Goal: Participate in discussion

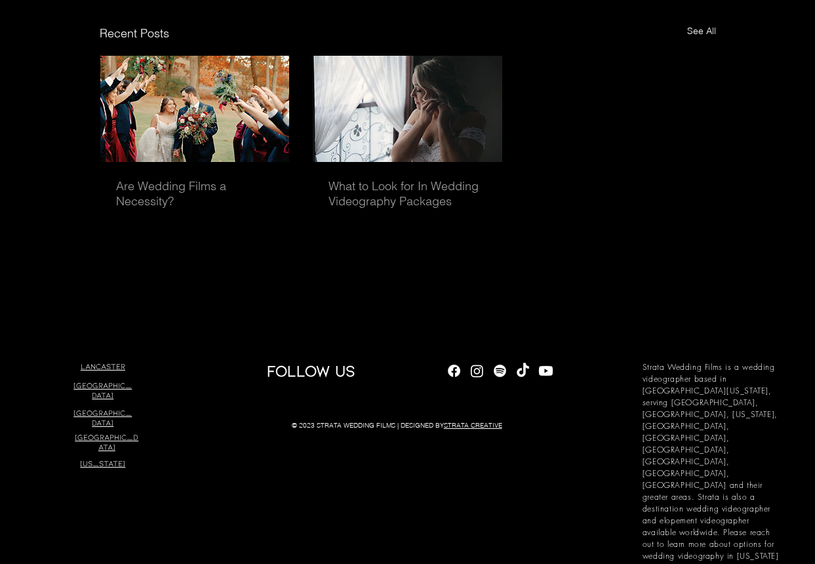
scroll to position [3669, 0]
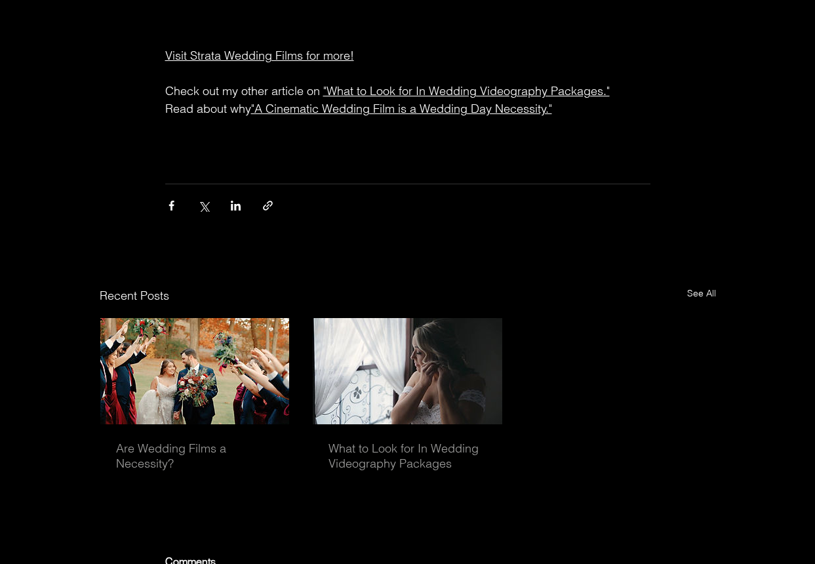
click at [469, 208] on div "main content" at bounding box center [407, 205] width 485 height 43
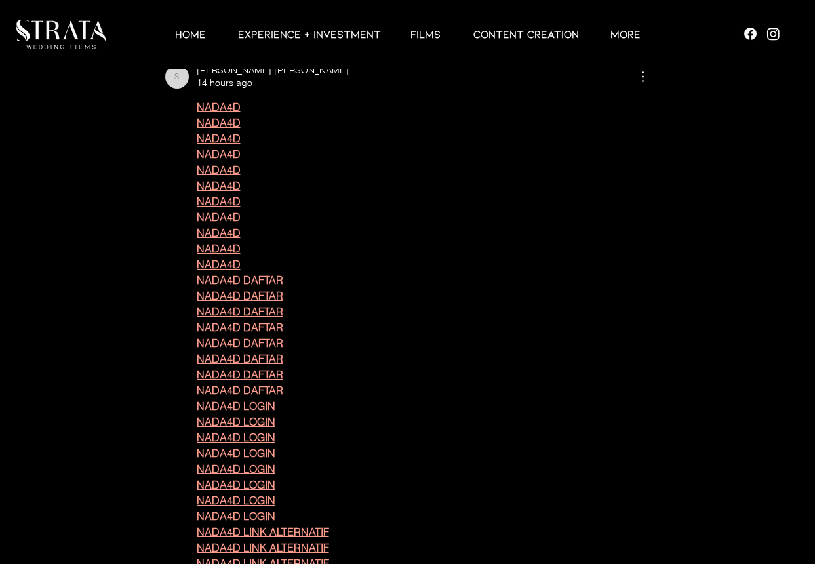
scroll to position [4036, 0]
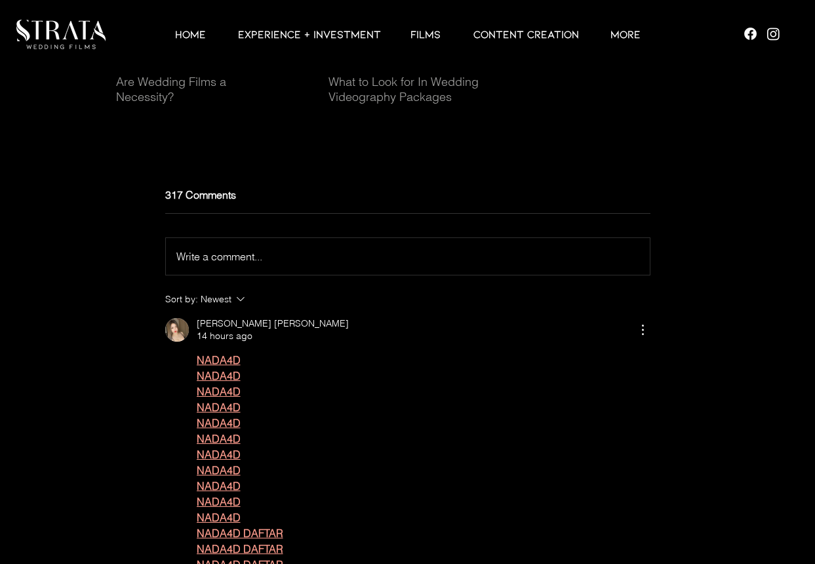
click at [358, 264] on div "Write a comment... Write a comment..." at bounding box center [407, 256] width 463 height 16
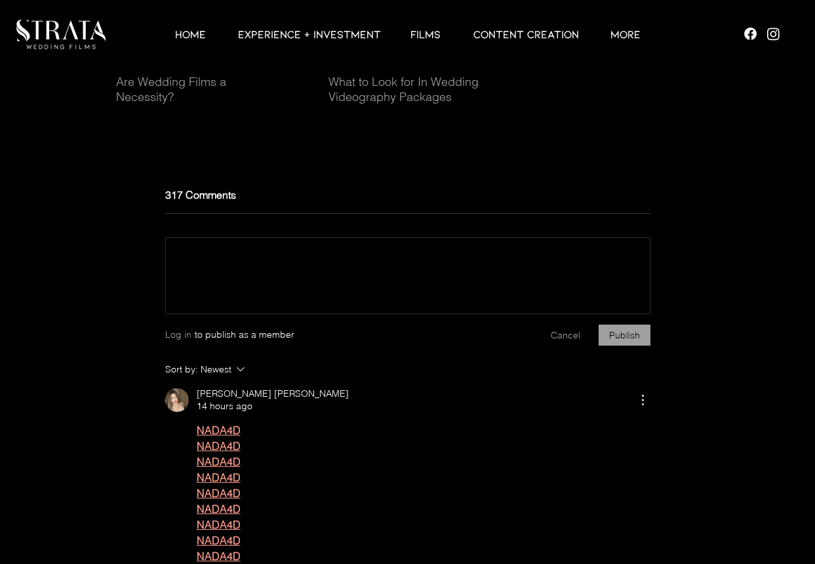
click at [404, 273] on div "main content" at bounding box center [408, 259] width 484 height 43
click at [426, 264] on p "Rich Text Editor" at bounding box center [407, 256] width 463 height 16
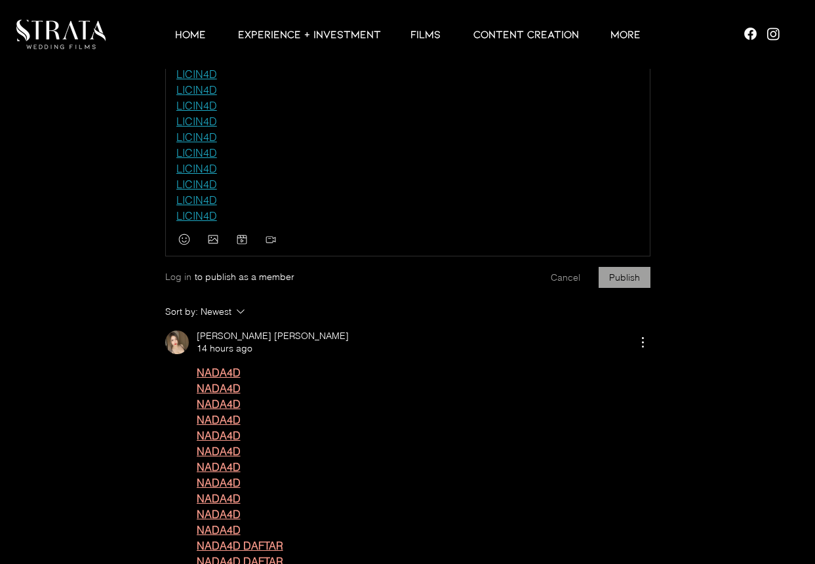
scroll to position [4298, 0]
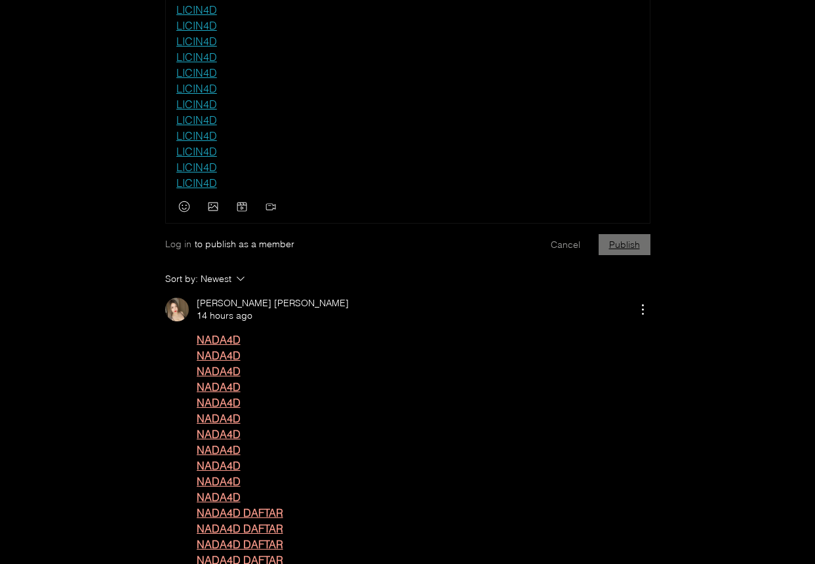
click at [625, 255] on button "Publish" at bounding box center [625, 244] width 52 height 21
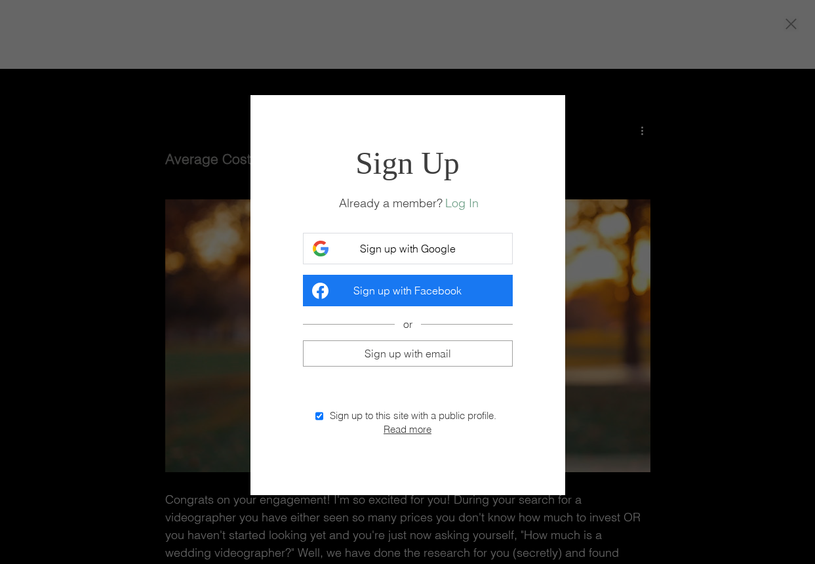
scroll to position [0, 0]
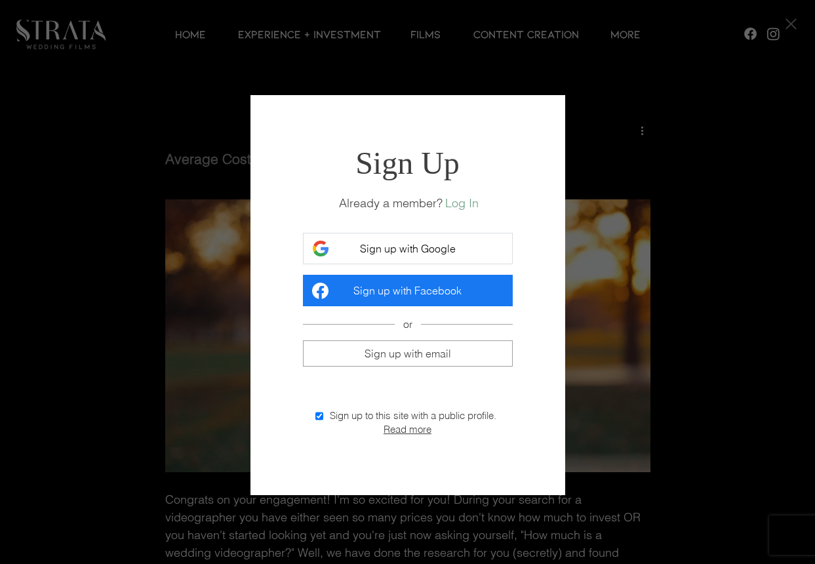
click at [478, 255] on button "Sign up with Google" at bounding box center [408, 248] width 210 height 31
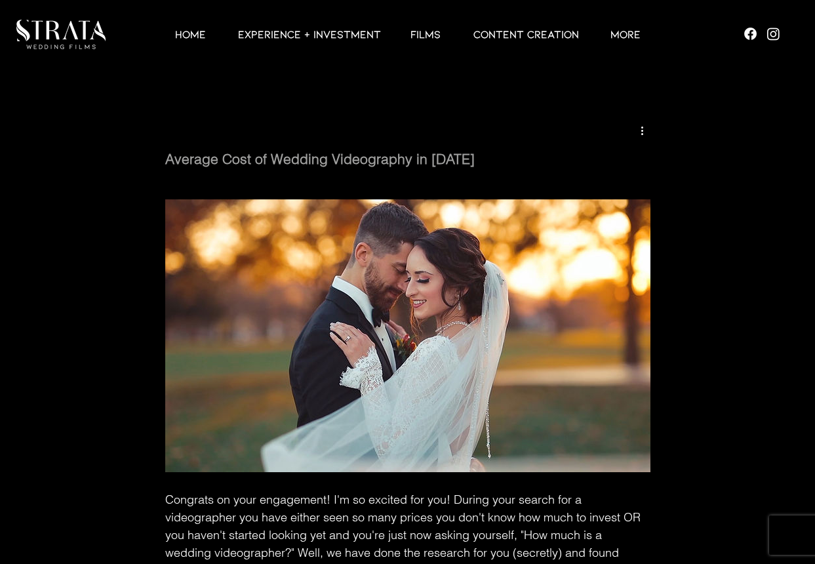
scroll to position [4298, 0]
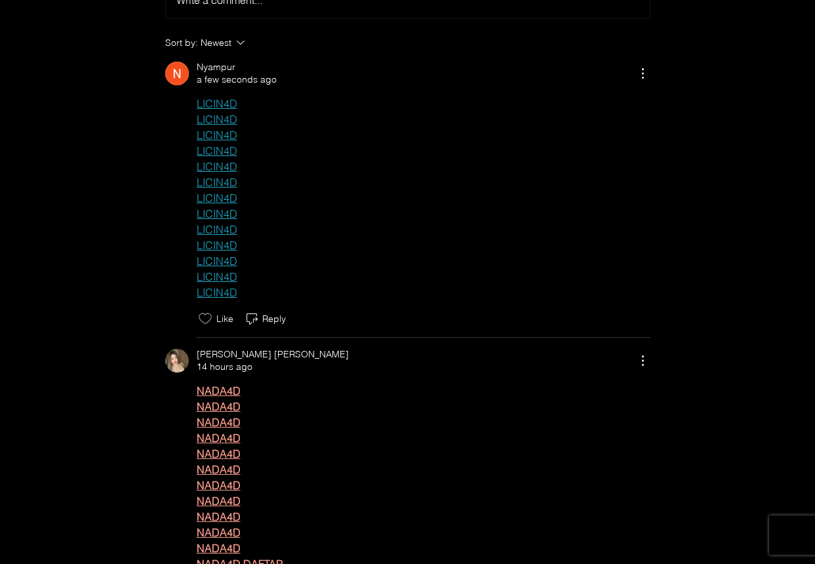
click at [378, 206] on span "LICIN4D" at bounding box center [424, 198] width 454 height 16
click at [611, 206] on span "LICIN4D" at bounding box center [424, 198] width 454 height 16
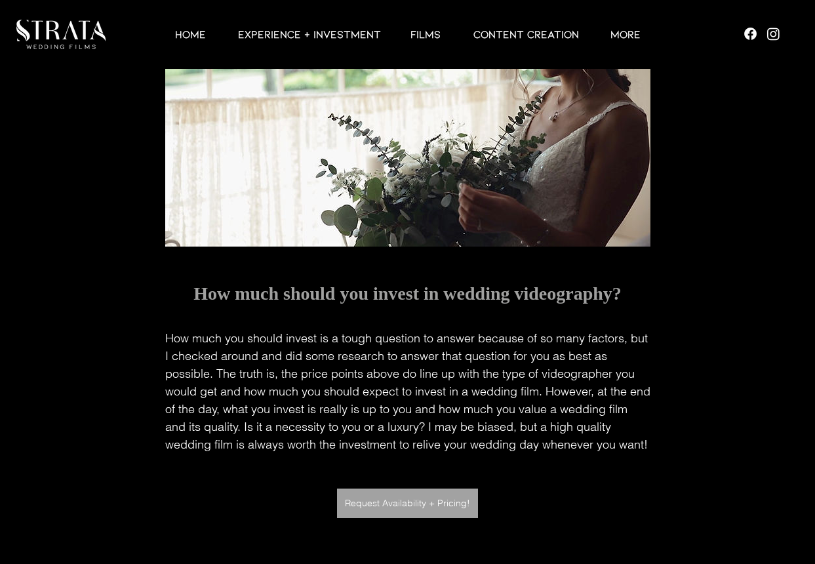
scroll to position [3407, 0]
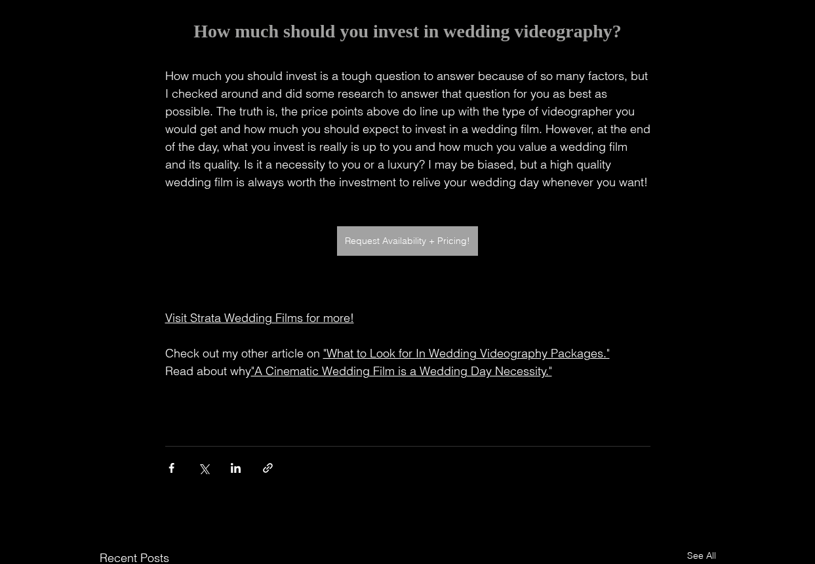
click at [591, 189] on span "How much you should invest is a tough question to answer because of so many fac…" at bounding box center [409, 128] width 488 height 121
click at [577, 168] on span "How much you should invest is a tough question to answer because of so many fac…" at bounding box center [409, 128] width 488 height 121
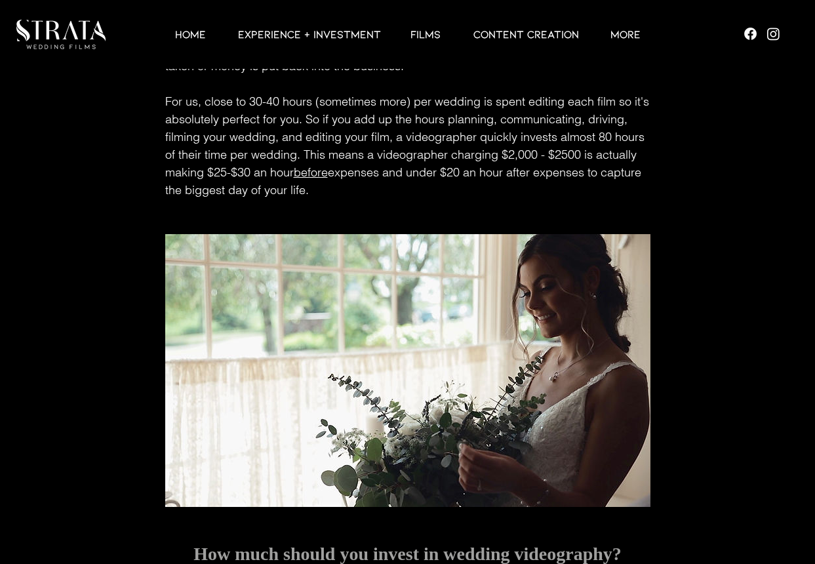
scroll to position [3832, 0]
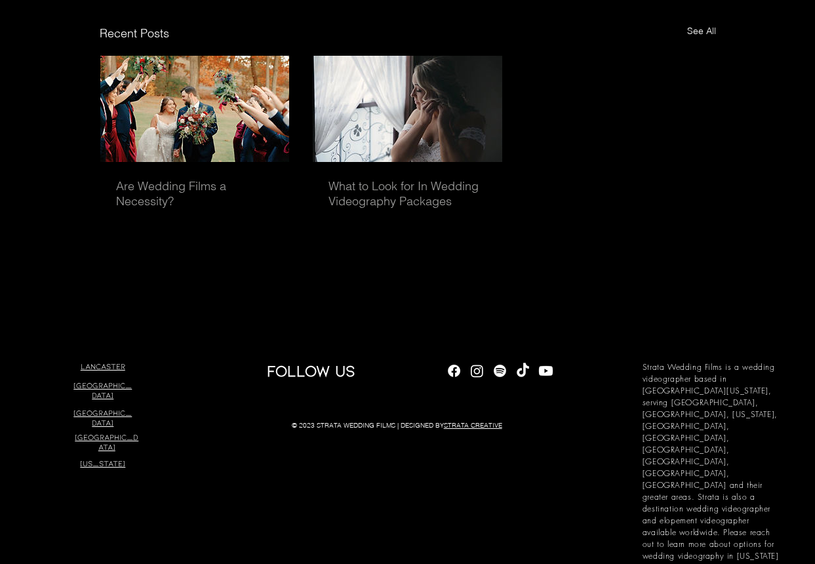
click at [575, 196] on div "Are Wedding Films a Necessity? What to Look for In Wedding Videography Packages" at bounding box center [408, 143] width 616 height 176
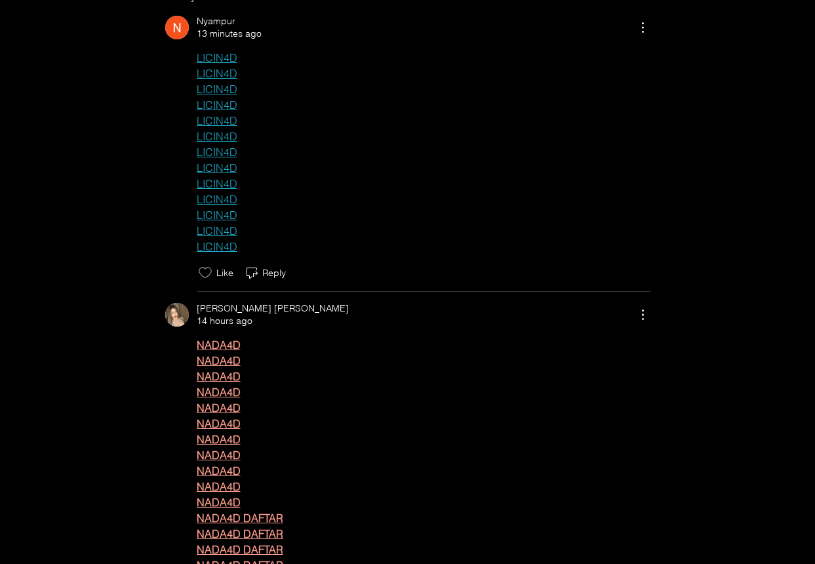
scroll to position [4081, 0]
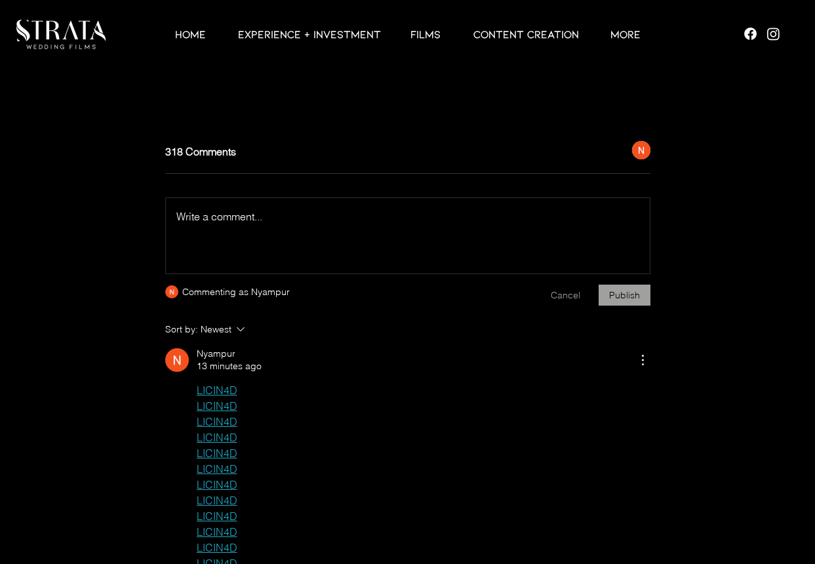
click at [262, 223] on span "Write a comment..." at bounding box center [219, 216] width 86 height 13
click at [250, 224] on p "Rich Text Editor" at bounding box center [407, 216] width 463 height 16
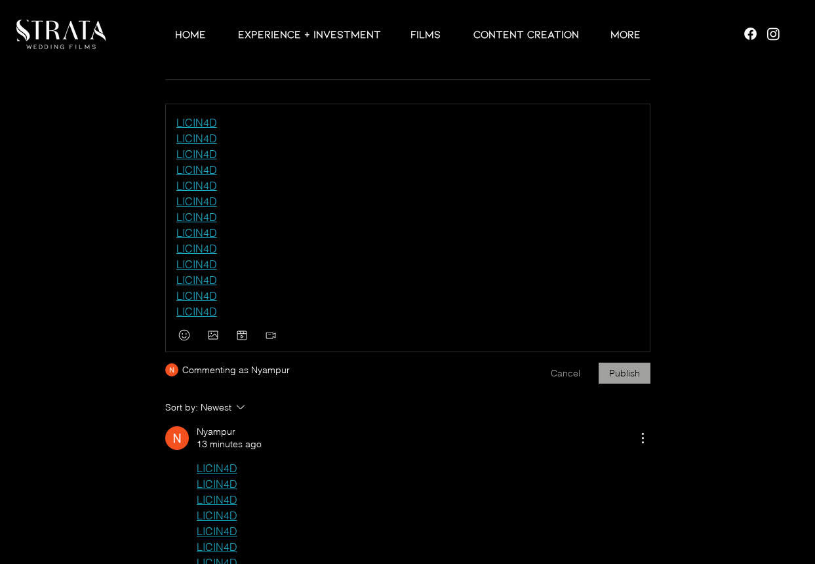
scroll to position [4344, 0]
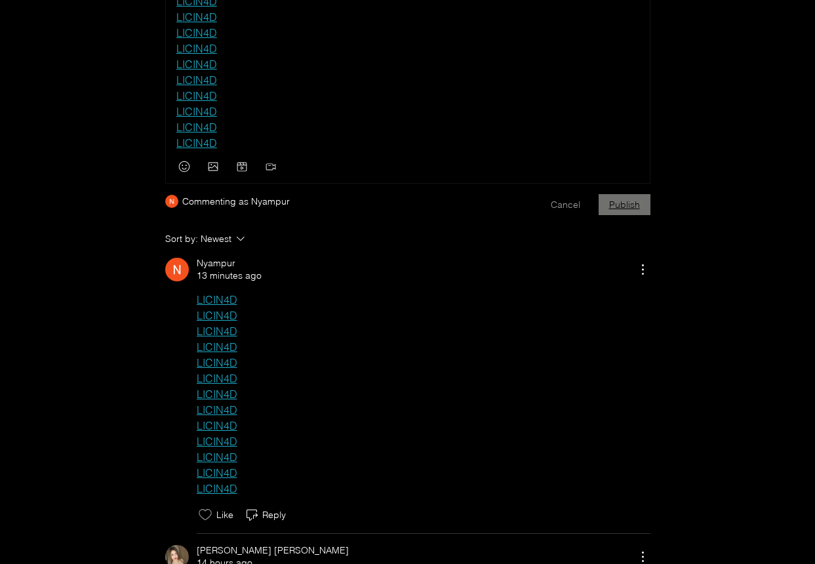
click at [617, 215] on button "Publish" at bounding box center [625, 204] width 52 height 21
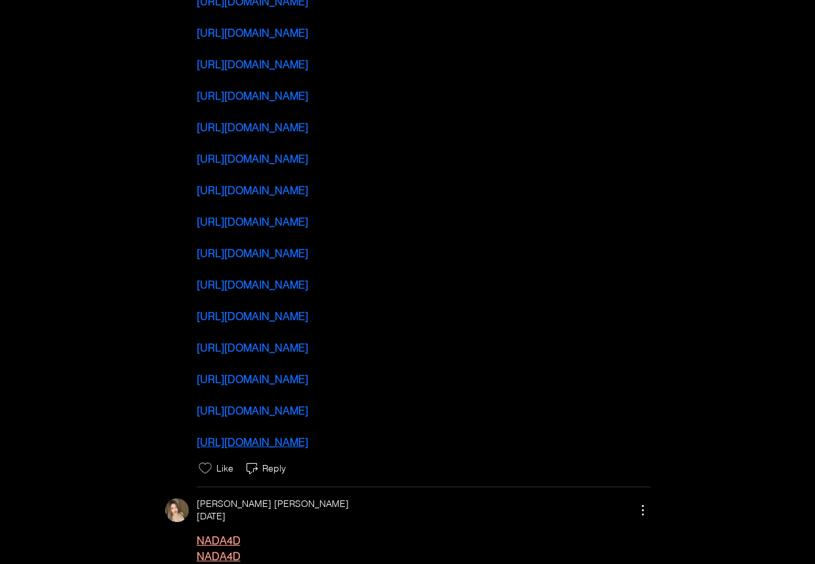
scroll to position [6179, 0]
